Goal: Task Accomplishment & Management: Use online tool/utility

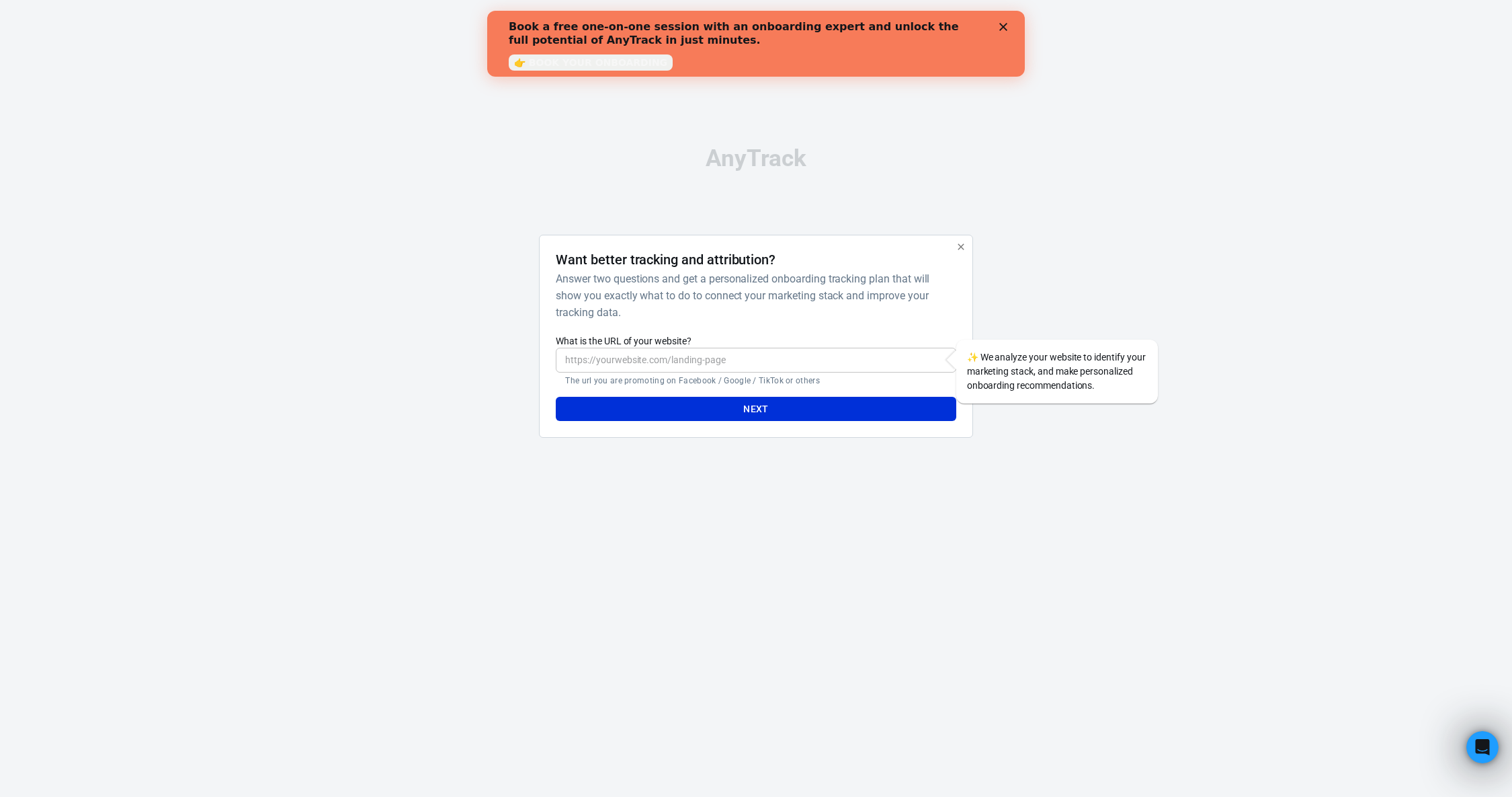
click at [624, 64] on link "👉 BOOK YOUR ONBOARDING" at bounding box center [590, 63] width 164 height 16
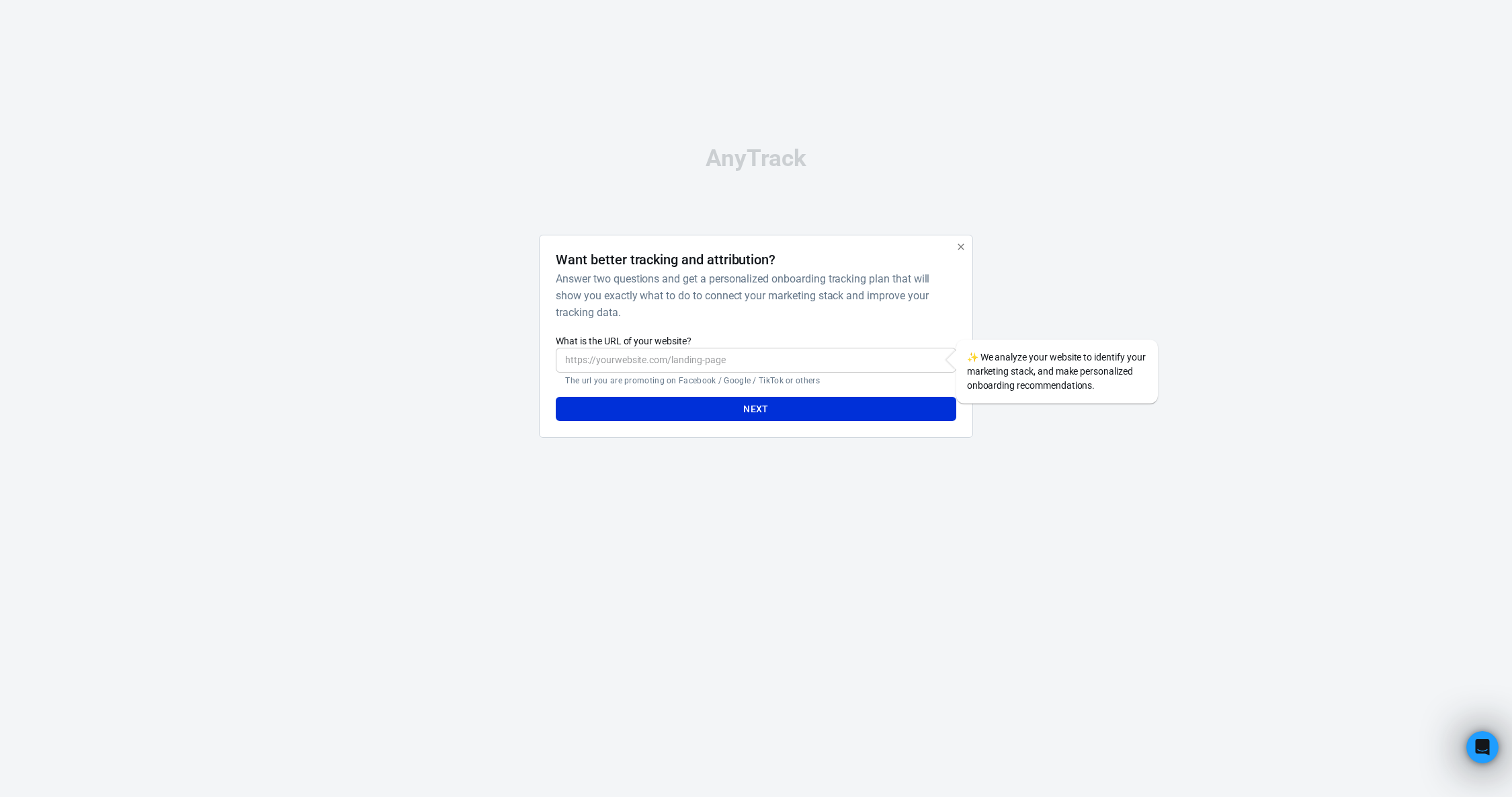
click at [614, 353] on input "What is the URL of your website?" at bounding box center [756, 360] width 400 height 25
paste input "[URL][DOMAIN_NAME]"
type input "[URL][DOMAIN_NAME]"
click at [752, 410] on button "Next" at bounding box center [756, 409] width 400 height 25
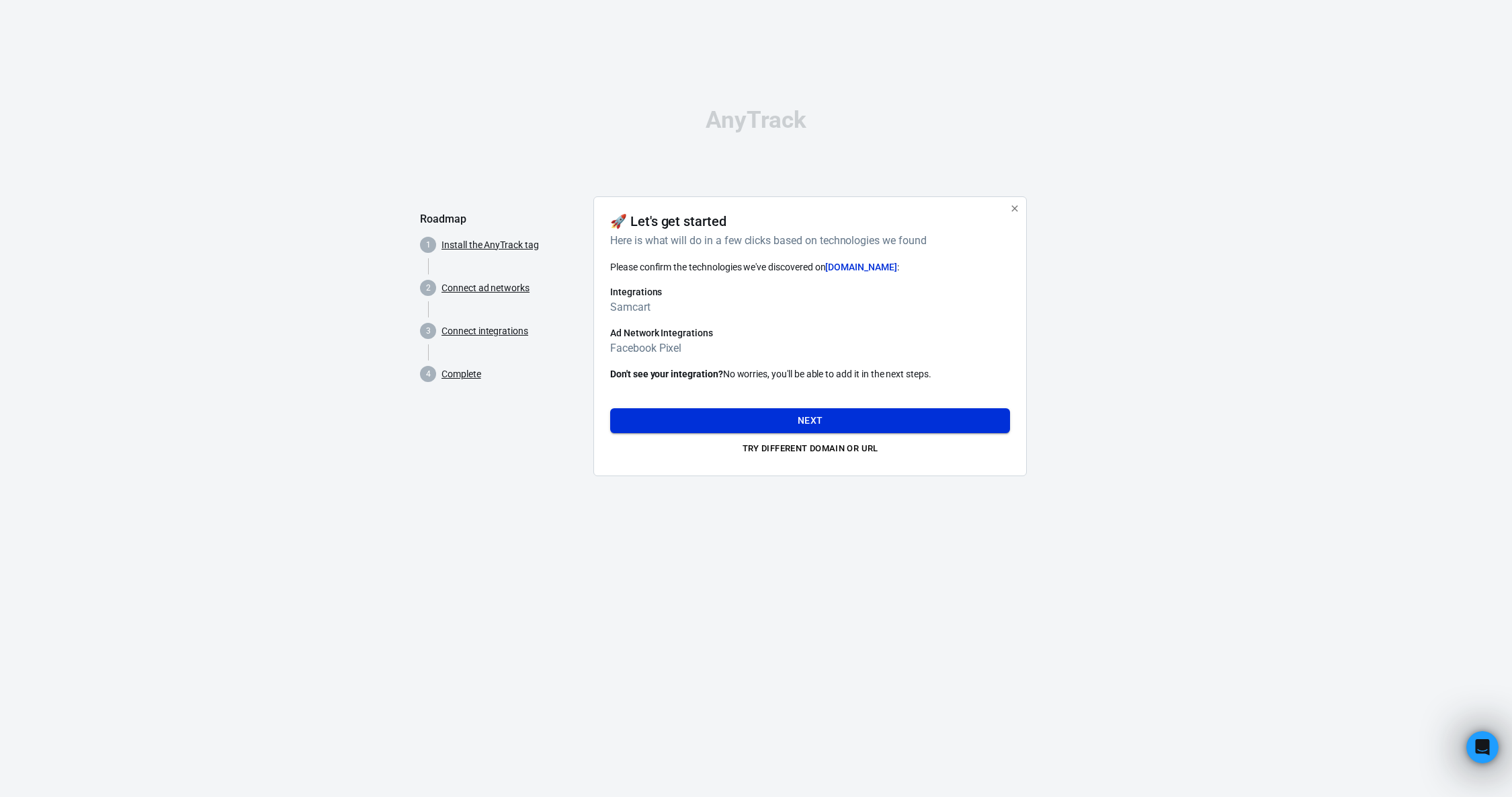
click at [803, 424] on button "Next" at bounding box center [810, 420] width 400 height 25
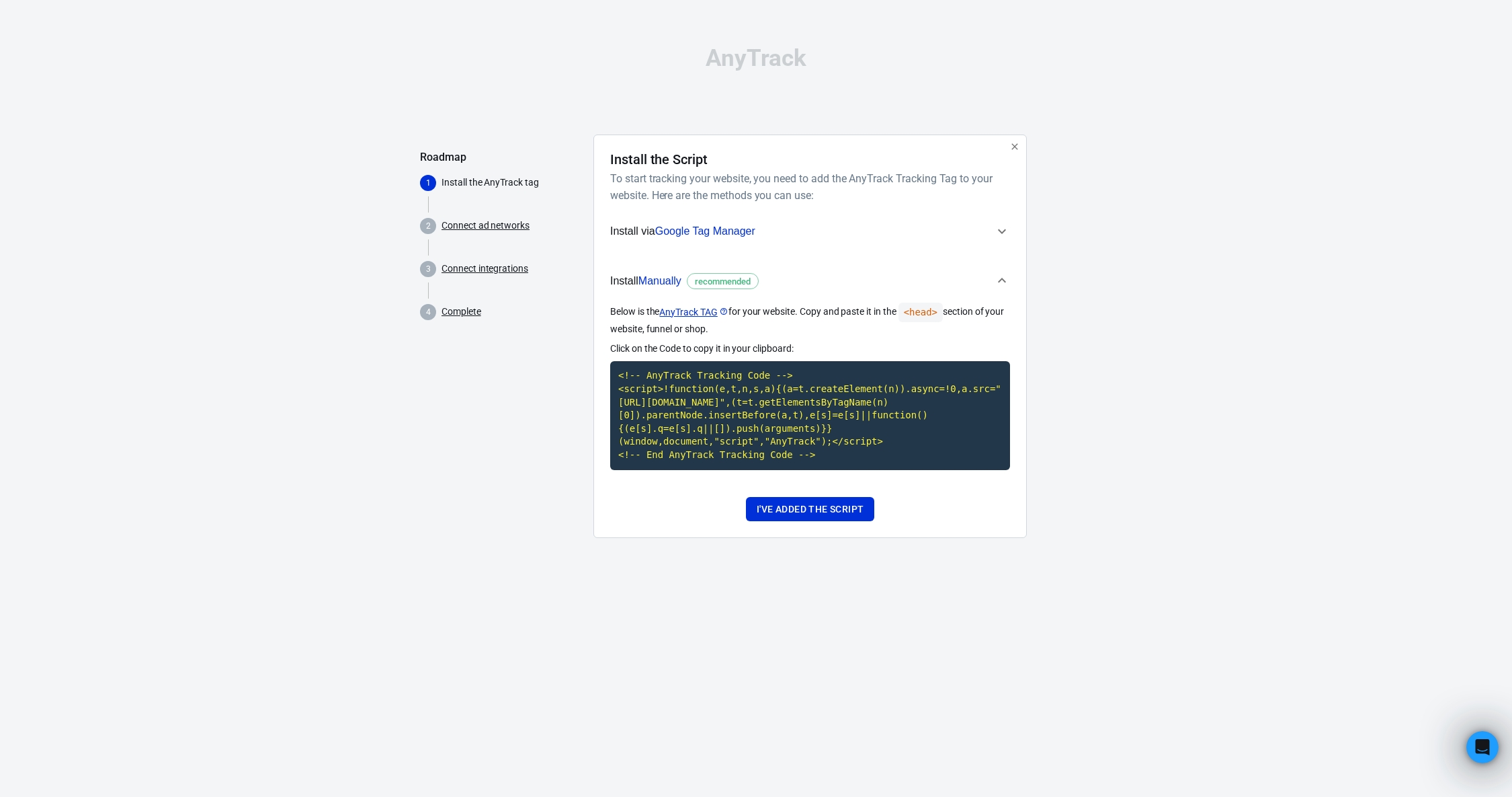
click at [1004, 223] on icon "button" at bounding box center [1002, 231] width 16 height 16
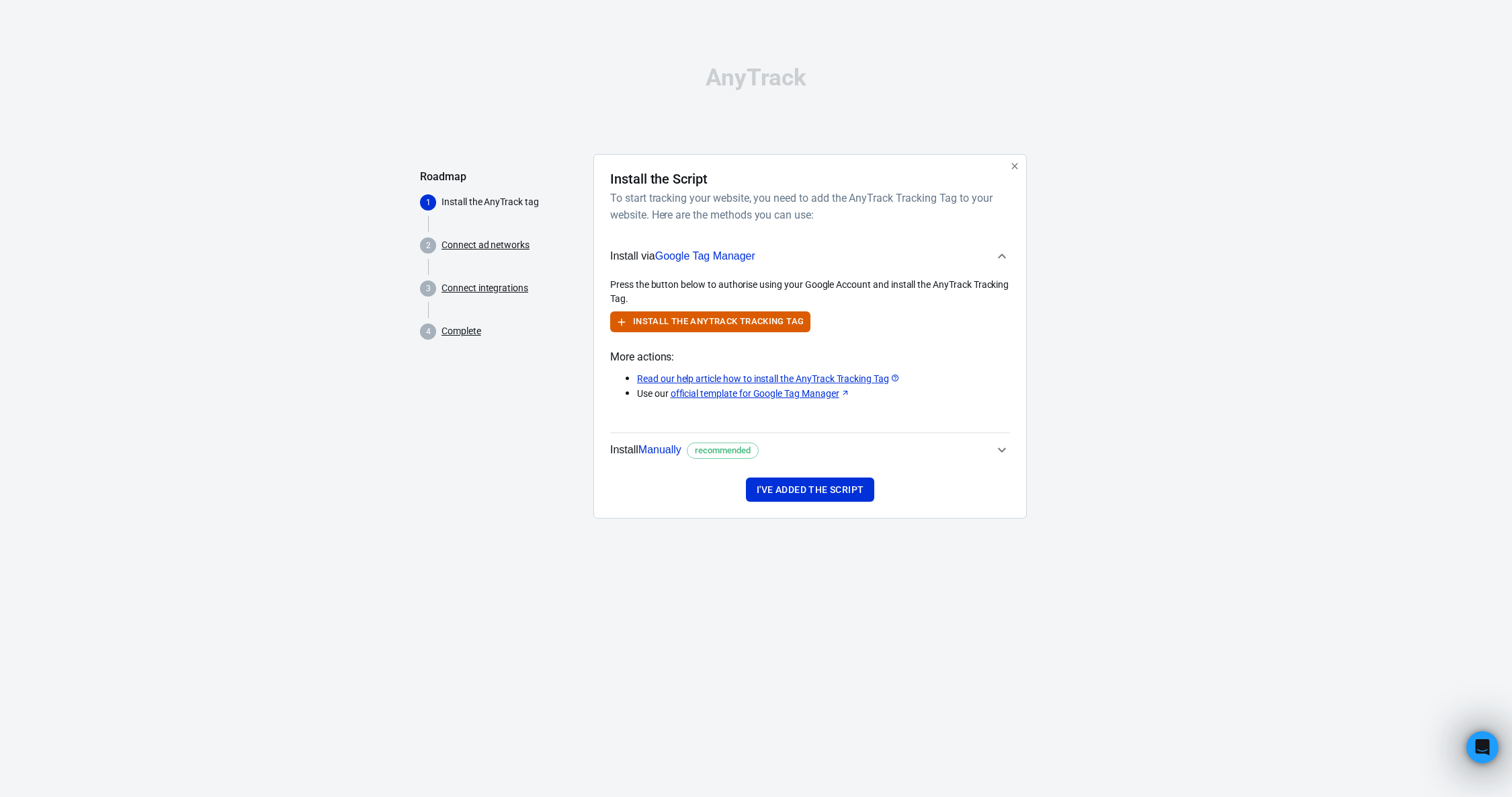
click at [1001, 257] on icon "button" at bounding box center [1002, 256] width 16 height 16
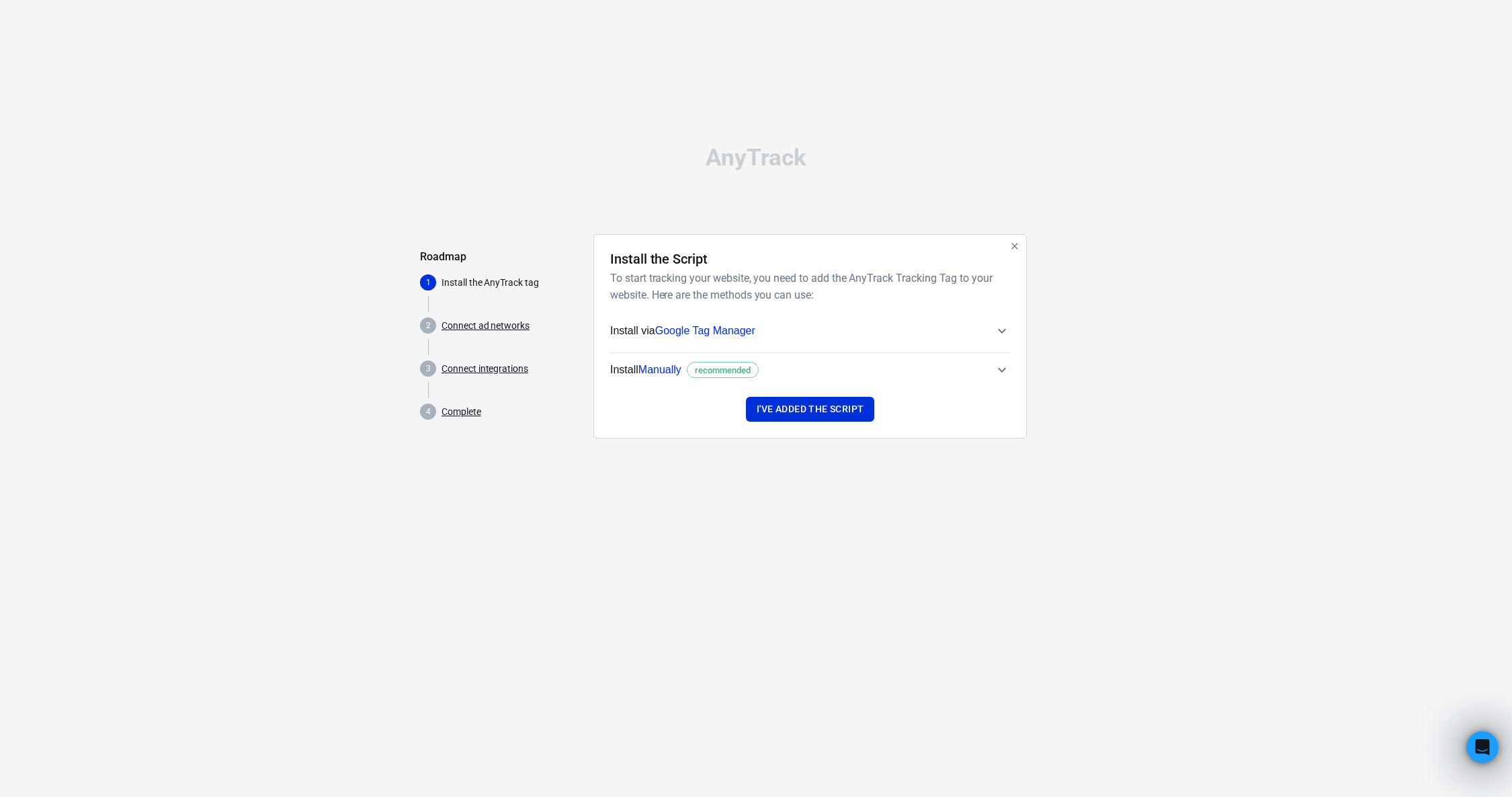
click at [1001, 329] on icon "button" at bounding box center [1002, 331] width 16 height 16
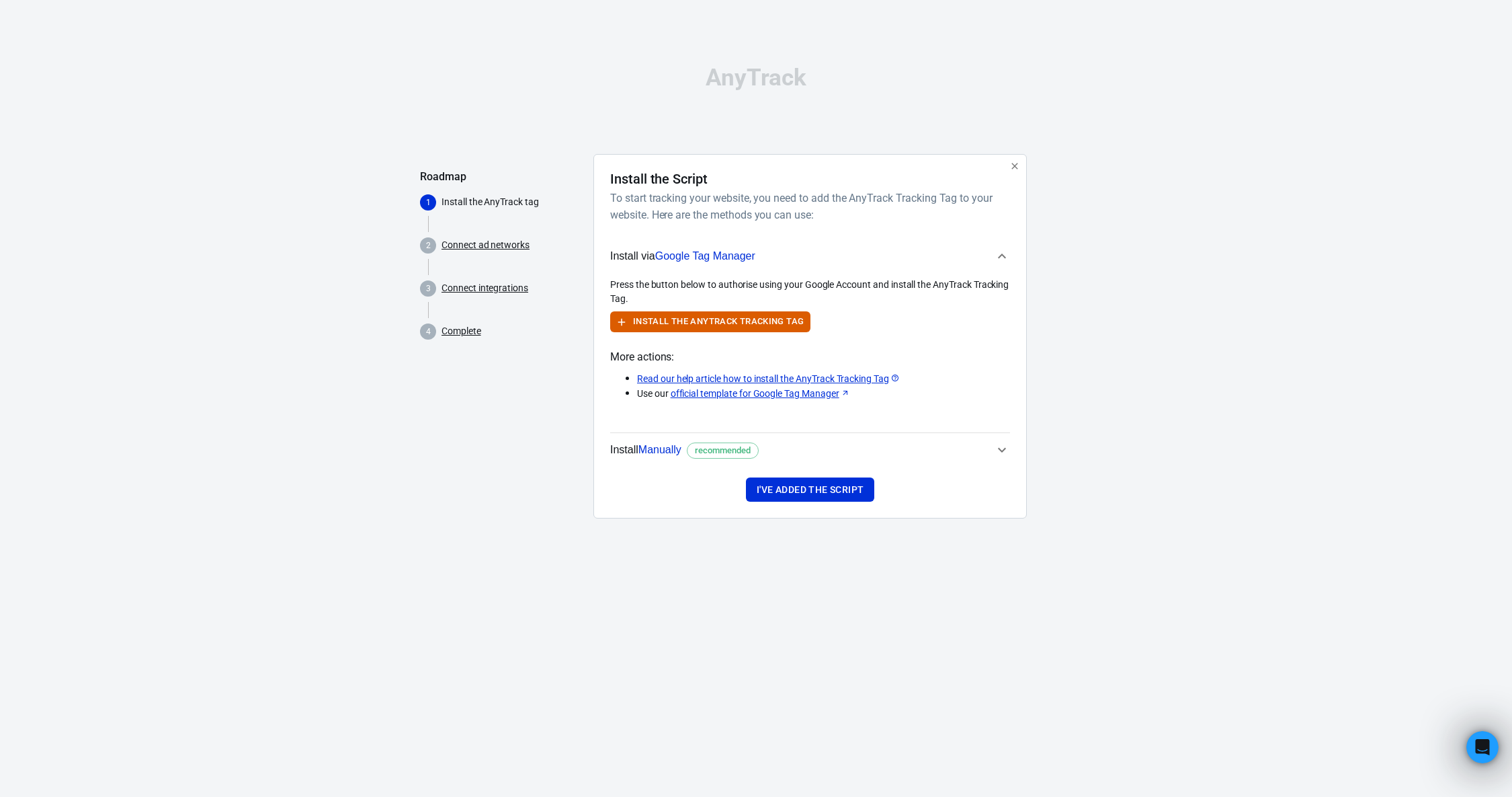
click at [1008, 443] on icon "button" at bounding box center [1002, 449] width 16 height 16
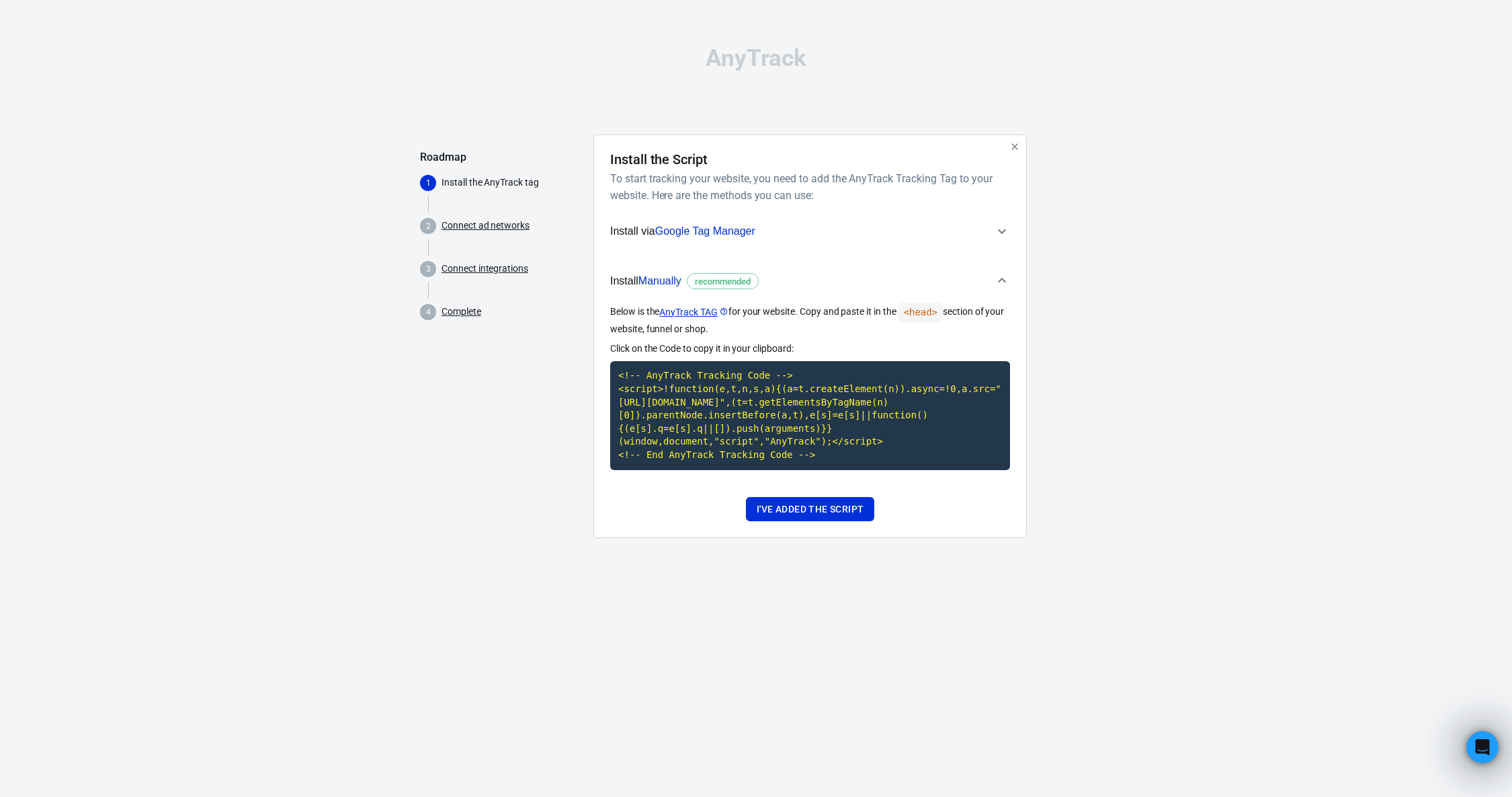
click at [925, 304] on code "<head>" at bounding box center [920, 312] width 44 height 19
click at [925, 306] on code "<head>" at bounding box center [920, 312] width 44 height 19
